Goal: Find specific fact: Find specific fact

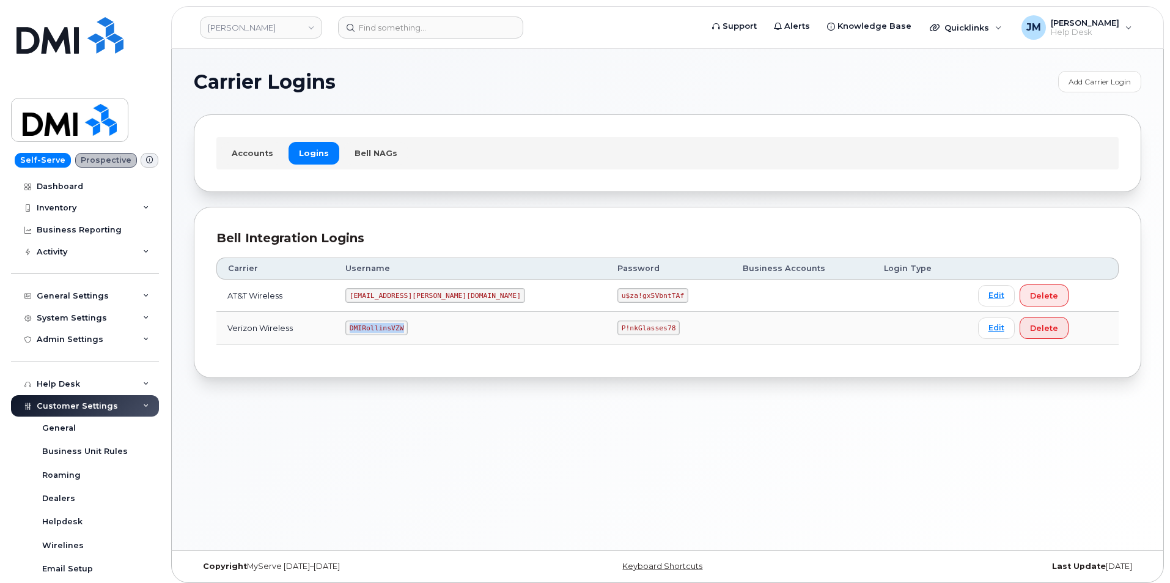
drag, startPoint x: 424, startPoint y: 329, endPoint x: 371, endPoint y: 333, distance: 52.7
click at [371, 333] on code "DMIRollinsVZW" at bounding box center [376, 327] width 62 height 15
copy code "DMIRollinsVZW"
drag, startPoint x: 597, startPoint y: 326, endPoint x: 524, endPoint y: 330, distance: 73.5
click at [524, 330] on tr "Verizon Wireless DMIRollinsVZW P!nkGlasses78 Edit Delete" at bounding box center [667, 328] width 902 height 32
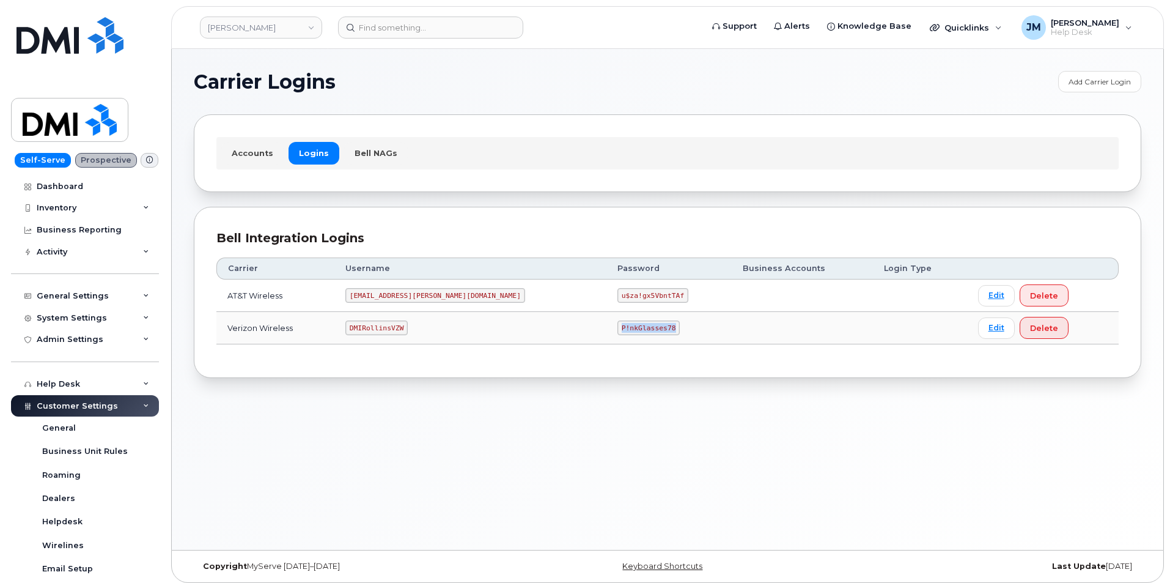
copy tr "P!nkGlasses78"
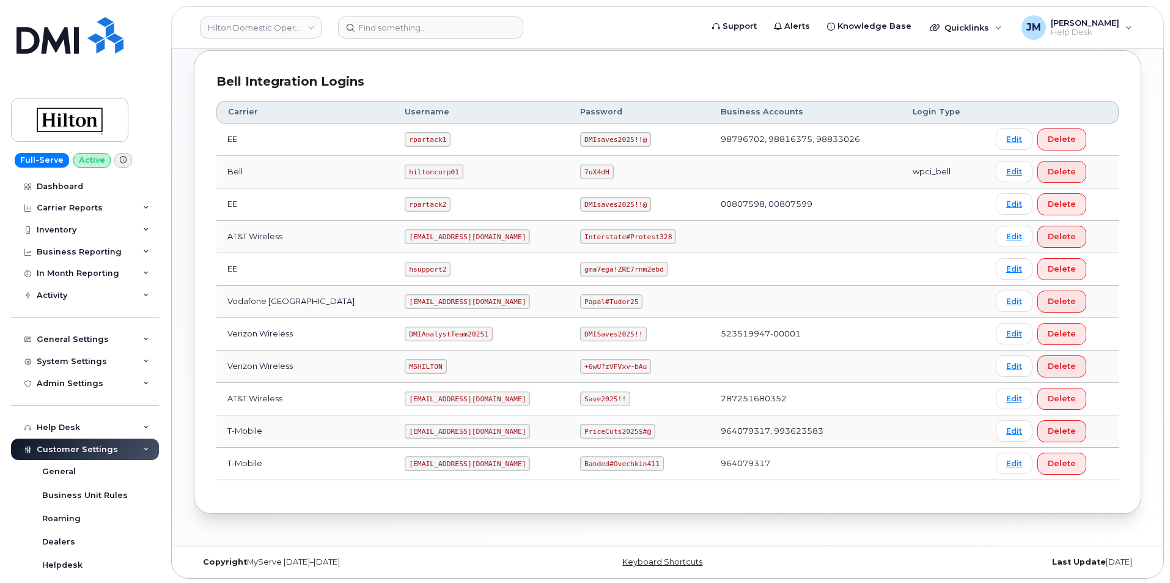
scroll to position [290, 0]
drag, startPoint x: 464, startPoint y: 296, endPoint x: 384, endPoint y: 315, distance: 81.7
click at [384, 315] on tbody "EE rpartack1 DMIsaves2025!!@ 98796702, 98816375, 98833026 Edit Delete Bell hilt…" at bounding box center [667, 300] width 902 height 356
click at [455, 330] on code "DMIAnalystTeam20251" at bounding box center [448, 332] width 87 height 15
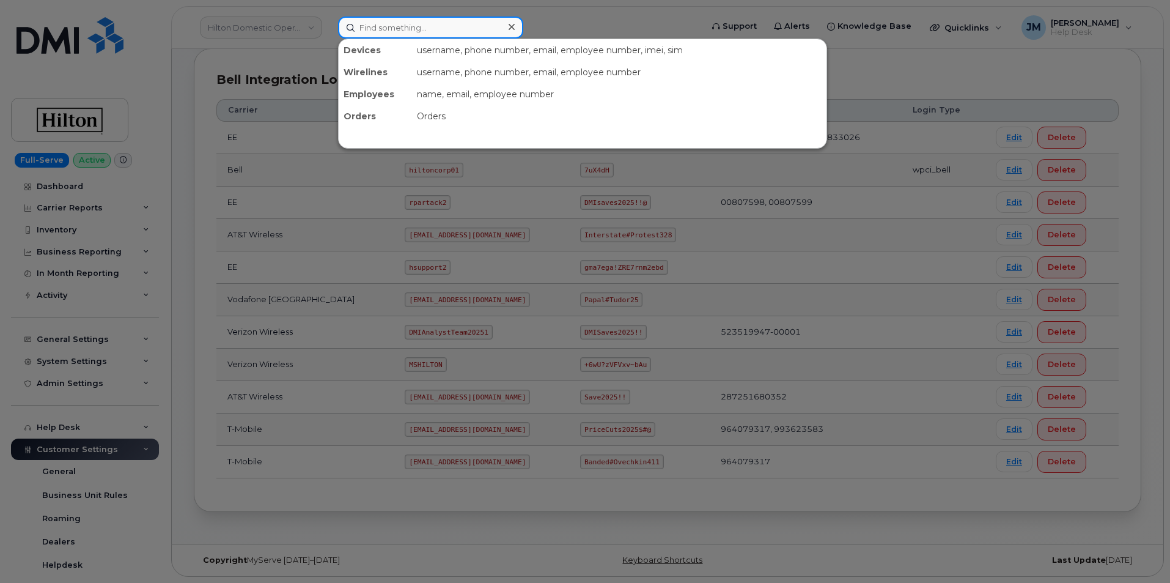
click at [381, 26] on input at bounding box center [430, 28] width 185 height 22
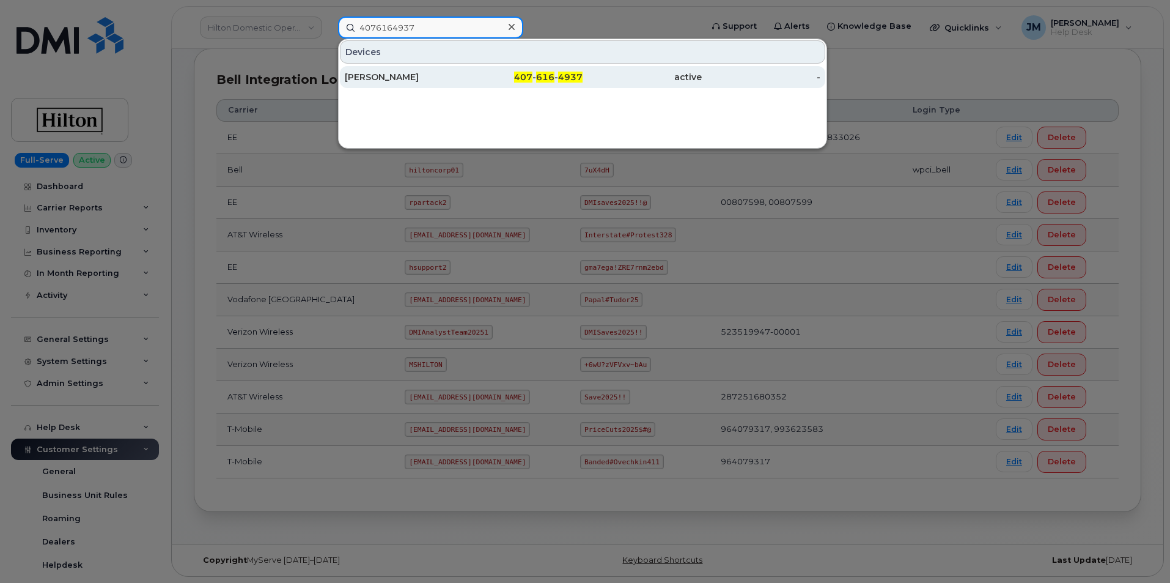
type input "4076164937"
click at [383, 78] on div "[PERSON_NAME]" at bounding box center [404, 77] width 119 height 12
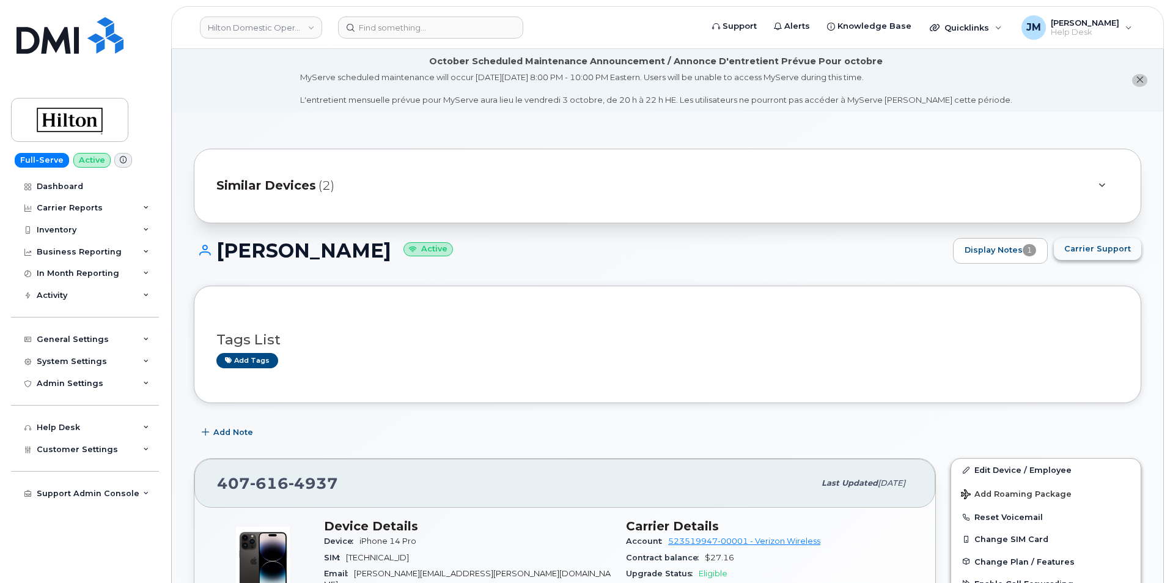
click at [1094, 248] on span "Carrier Support" at bounding box center [1097, 249] width 67 height 12
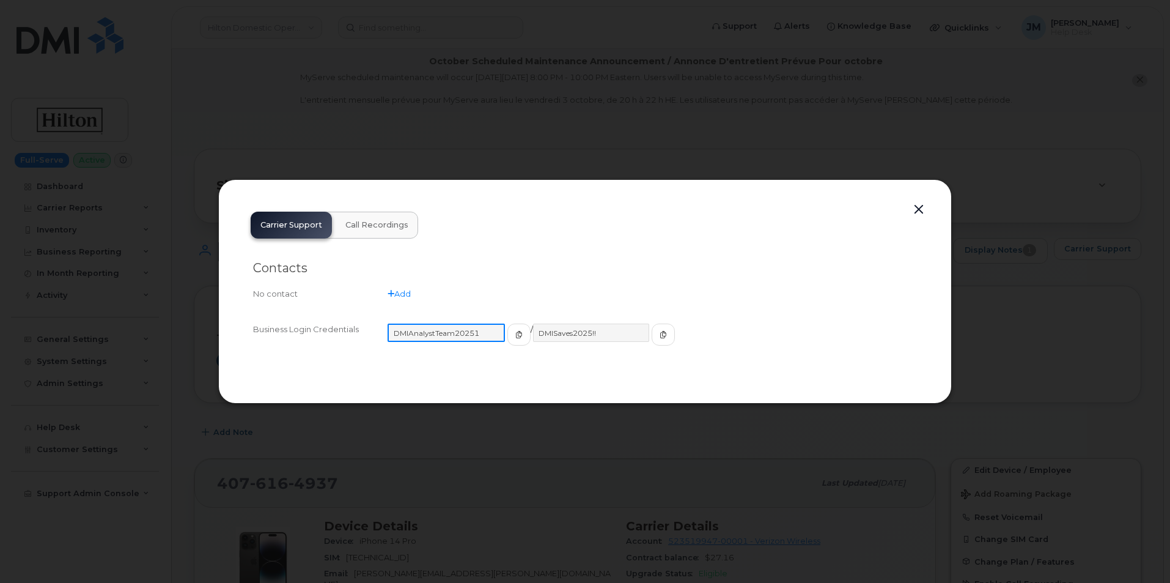
click at [465, 334] on input "DMIAnalystTeam20251" at bounding box center [446, 332] width 117 height 18
click at [514, 334] on icon "button" at bounding box center [517, 334] width 7 height 7
click at [658, 334] on icon "button" at bounding box center [661, 334] width 7 height 7
click at [916, 207] on button "button" at bounding box center [919, 209] width 18 height 17
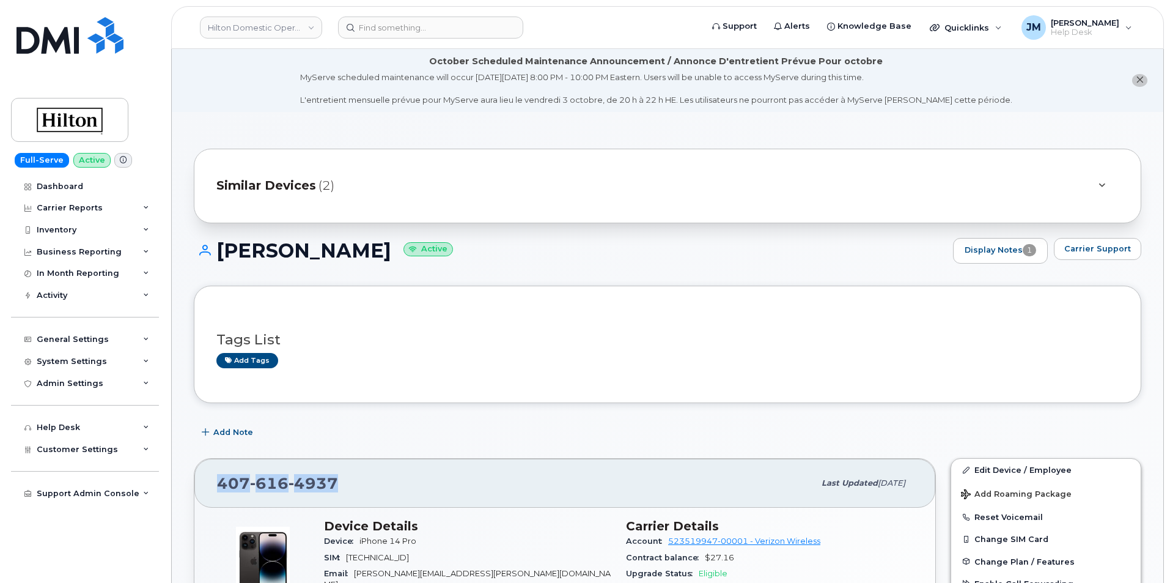
drag, startPoint x: 343, startPoint y: 483, endPoint x: 225, endPoint y: 486, distance: 118.0
click at [205, 480] on div "[PHONE_NUMBER] Last updated [DATE]" at bounding box center [564, 482] width 741 height 49
copy span "[PHONE_NUMBER]"
